Goal: Transaction & Acquisition: Purchase product/service

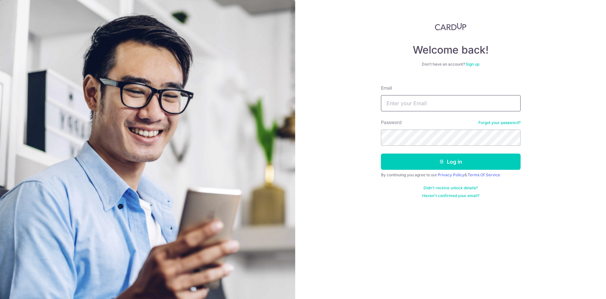
type input "[EMAIL_ADDRESS][DOMAIN_NAME]"
click at [551, 172] on div "Welcome back! Don’t have an account? Sign up Email rogerkwan87@yahoo.com Passwo…" at bounding box center [450, 149] width 311 height 299
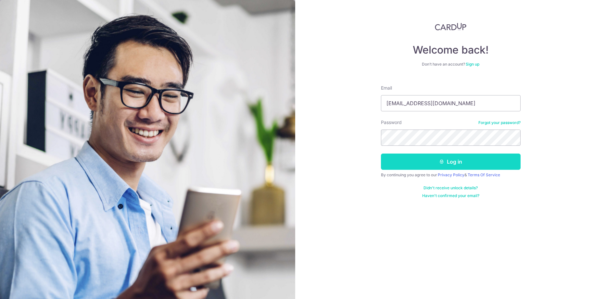
click at [455, 160] on button "Log in" at bounding box center [451, 162] width 140 height 16
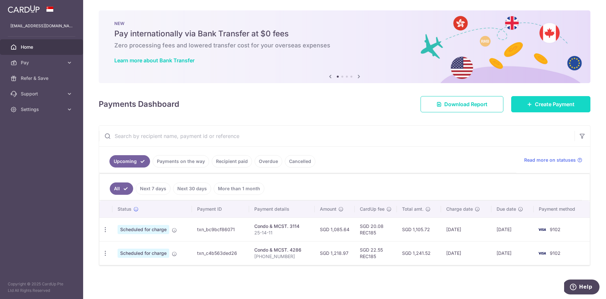
click at [550, 101] on span "Create Payment" at bounding box center [555, 104] width 40 height 8
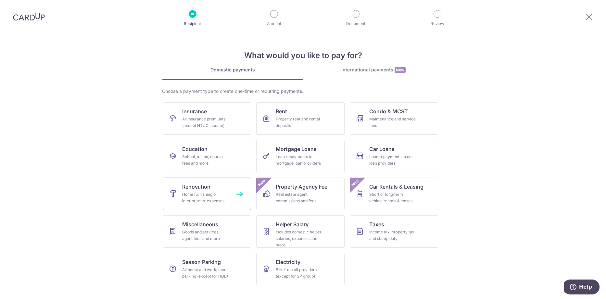
click at [206, 197] on div "Home furnishing or interior reno-expenses" at bounding box center [205, 197] width 47 height 13
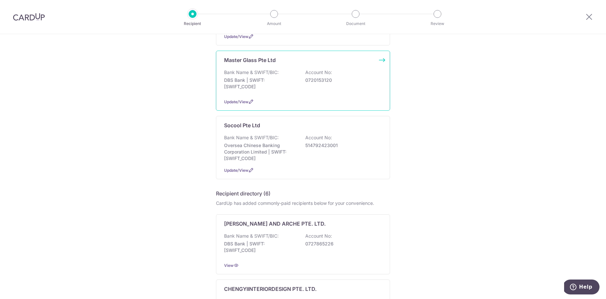
scroll to position [122, 0]
click at [248, 138] on p "Bank Name & SWIFT/BIC:" at bounding box center [251, 137] width 55 height 6
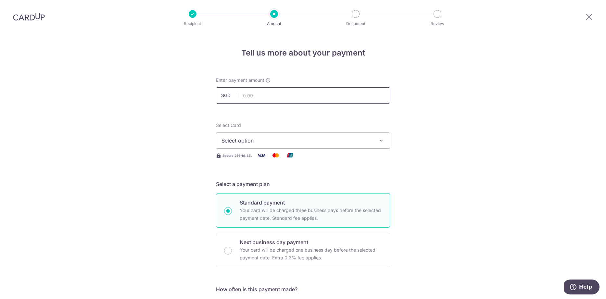
click at [256, 93] on input "text" at bounding box center [303, 95] width 174 height 16
type input "327.00"
click at [278, 140] on span "Select option" at bounding box center [296, 141] width 151 height 8
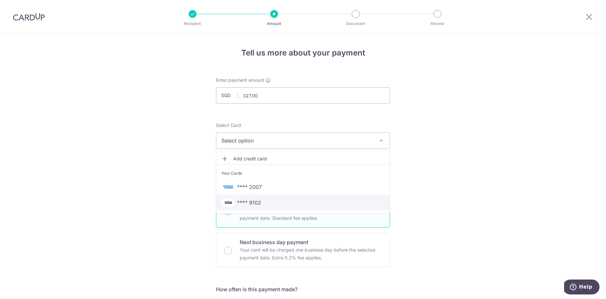
click at [249, 202] on span "**** 9102" at bounding box center [249, 203] width 24 height 8
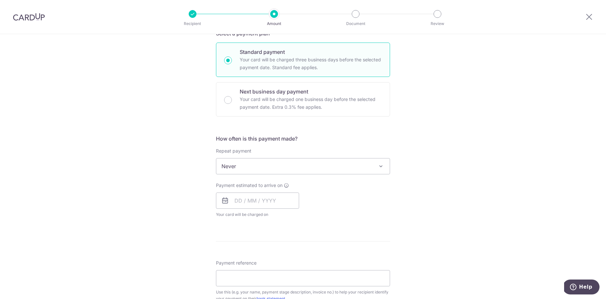
scroll to position [152, 0]
click at [236, 201] on input "text" at bounding box center [257, 199] width 83 height 16
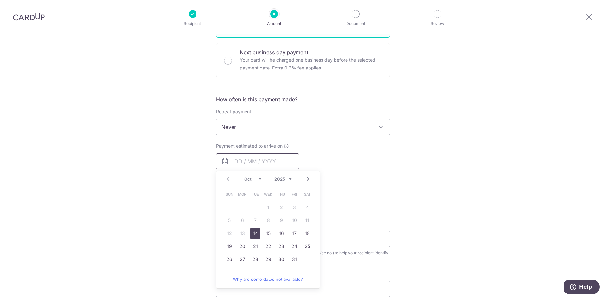
scroll to position [192, 0]
click at [255, 230] on link "14" at bounding box center [255, 232] width 10 height 10
type input "[DATE]"
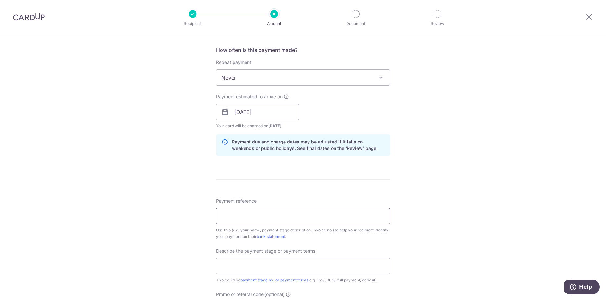
scroll to position [241, 0]
click at [280, 215] on input "Payment reference" at bounding box center [303, 215] width 174 height 16
type input "SC30255"
click at [292, 263] on input "text" at bounding box center [303, 265] width 174 height 16
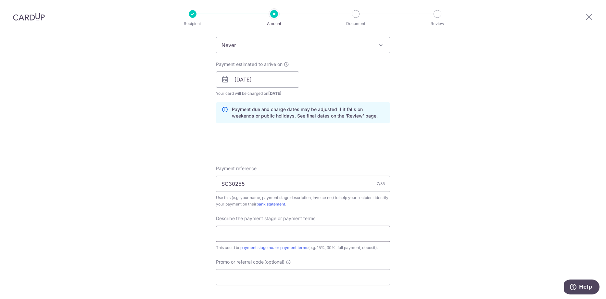
scroll to position [273, 0]
click at [291, 229] on input "text" at bounding box center [303, 232] width 174 height 16
type input "full"
click at [337, 271] on input "Promo or referral code (optional)" at bounding box center [303, 275] width 174 height 16
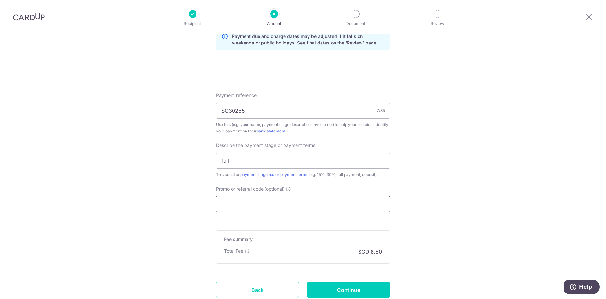
scroll to position [382, 0]
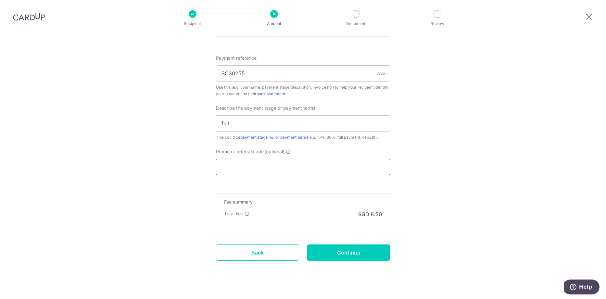
click at [303, 168] on input "Promo or referral code (optional)" at bounding box center [303, 167] width 174 height 16
type input "E"
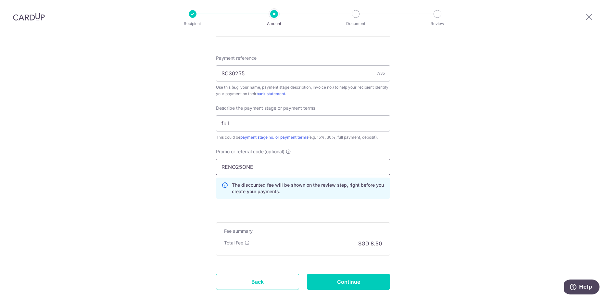
type input "RENO25ONE"
click at [341, 280] on input "Continue" at bounding box center [348, 282] width 83 height 16
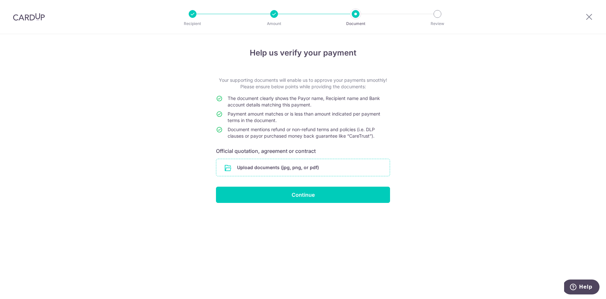
click at [303, 165] on input "file" at bounding box center [302, 167] width 173 height 17
click at [294, 166] on input "file" at bounding box center [302, 167] width 173 height 17
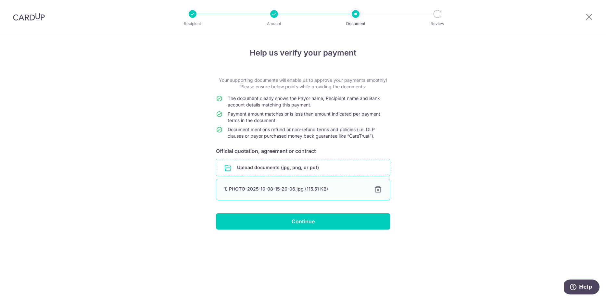
click at [294, 187] on div "1) PHOTO-2025-10-08-15-20-06.jpg (115.51 KB)" at bounding box center [295, 189] width 142 height 6
click at [378, 188] on div at bounding box center [378, 190] width 8 height 8
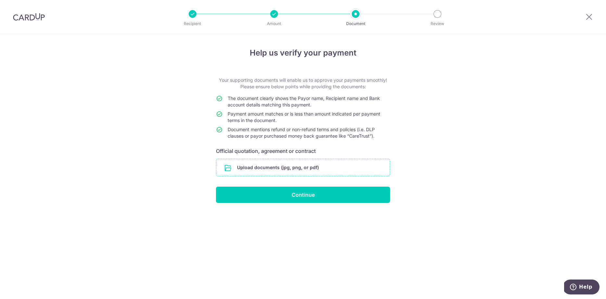
click at [280, 168] on input "file" at bounding box center [302, 167] width 173 height 17
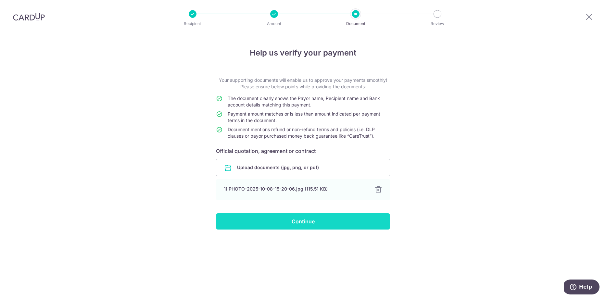
click at [294, 218] on input "Continue" at bounding box center [303, 221] width 174 height 16
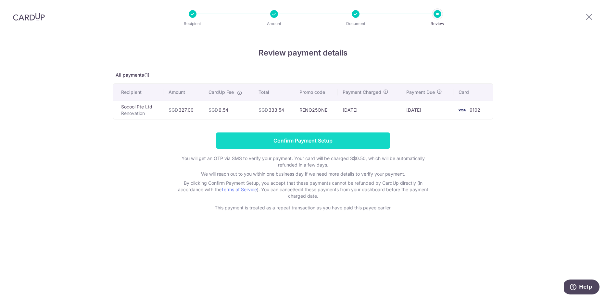
click at [297, 140] on input "Confirm Payment Setup" at bounding box center [303, 140] width 174 height 16
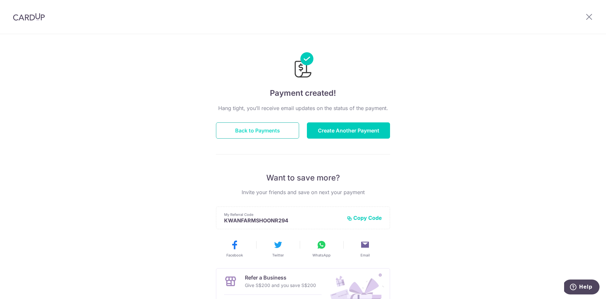
click at [271, 129] on button "Back to Payments" at bounding box center [257, 130] width 83 height 16
